Goal: Task Accomplishment & Management: Complete application form

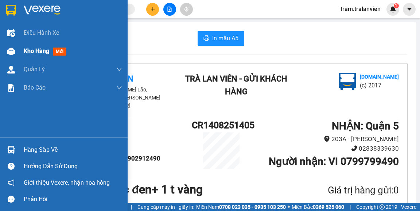
click at [30, 54] on span "Kho hàng" at bounding box center [37, 50] width 26 height 7
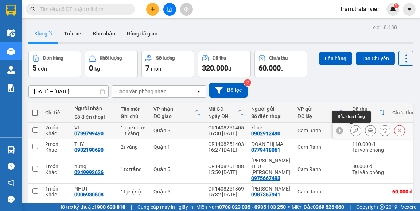
click at [354, 128] on icon at bounding box center [356, 130] width 5 height 5
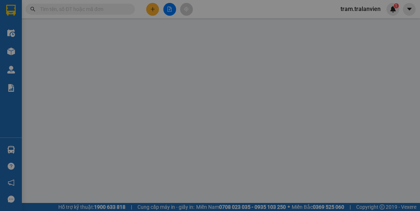
type input "0902912490"
type input "khuê"
type input "123456"
type input "0799799490"
type input "VI"
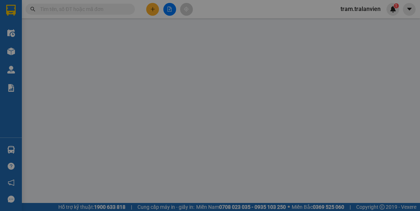
type input "90.000"
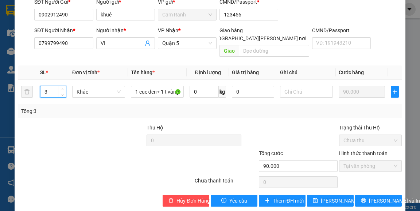
scroll to position [69, 0]
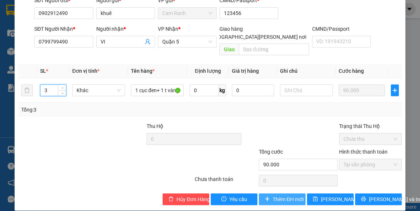
type input "3"
click at [281, 195] on span "Thêm ĐH mới" at bounding box center [288, 199] width 31 height 8
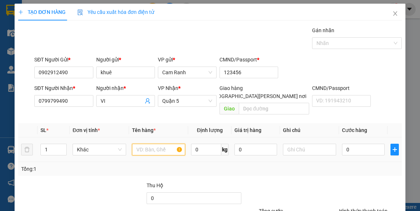
click at [140, 143] on input "text" at bounding box center [159, 149] width 54 height 12
type input "3"
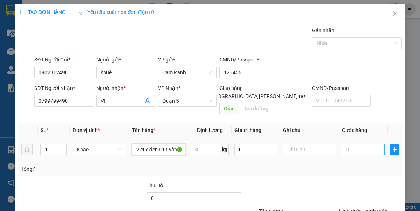
type input "2 cục đen+ 1 t vàng"
click at [349, 143] on input "0" at bounding box center [363, 149] width 43 height 12
type input "1"
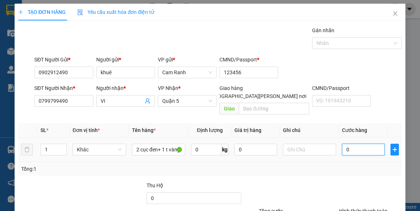
type input "1"
type input "13"
type input "130"
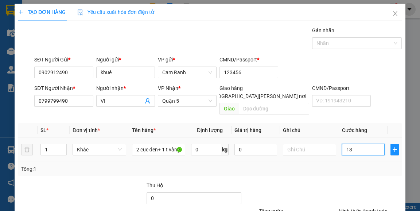
type input "130"
type input "130.000"
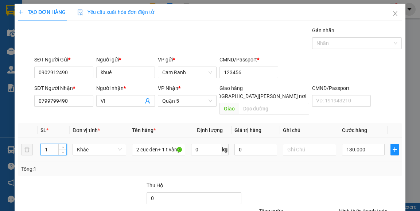
drag, startPoint x: 54, startPoint y: 142, endPoint x: 44, endPoint y: 147, distance: 11.4
click at [44, 147] on div "1" at bounding box center [54, 149] width 27 height 15
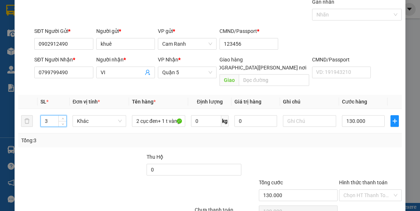
scroll to position [59, 0]
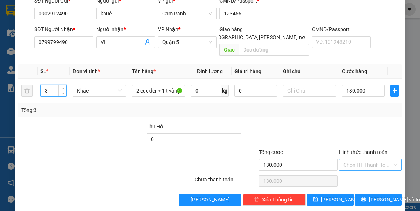
type input "3"
click at [373, 159] on input "Hình thức thanh toán" at bounding box center [368, 164] width 49 height 11
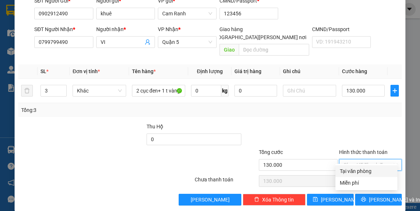
click at [373, 173] on div "Tại văn phòng" at bounding box center [366, 171] width 53 height 8
type input "0"
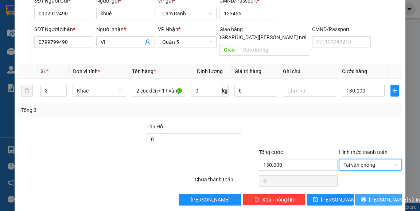
click at [377, 195] on span "[PERSON_NAME] và In" at bounding box center [394, 199] width 51 height 8
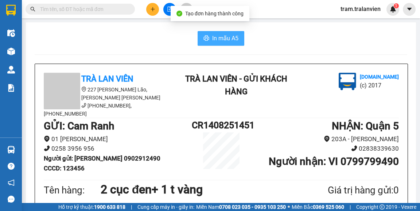
click at [234, 35] on span "In mẫu A5" at bounding box center [225, 38] width 26 height 9
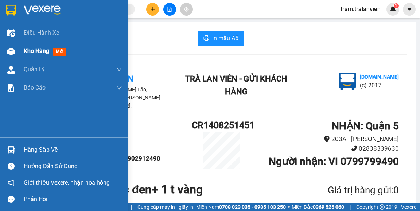
click at [39, 50] on span "Kho hàng" at bounding box center [37, 50] width 26 height 7
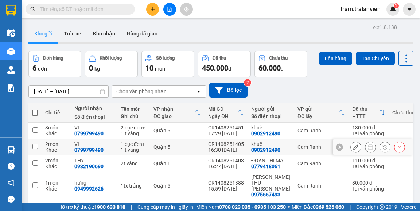
click at [397, 146] on icon at bounding box center [399, 146] width 5 height 5
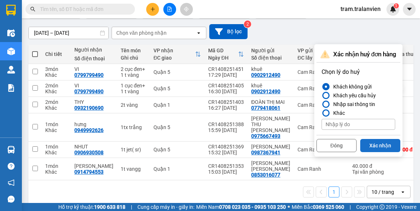
click at [378, 144] on button "Xác nhận" at bounding box center [381, 145] width 40 height 13
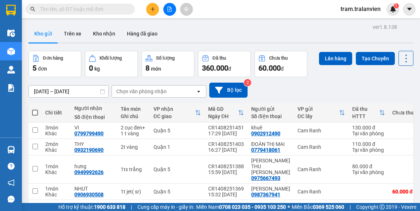
click at [280, 28] on div "Kho gửi Trên xe Kho nhận Hàng đã giao" at bounding box center [220, 34] width 385 height 19
